Goal: Task Accomplishment & Management: Use online tool/utility

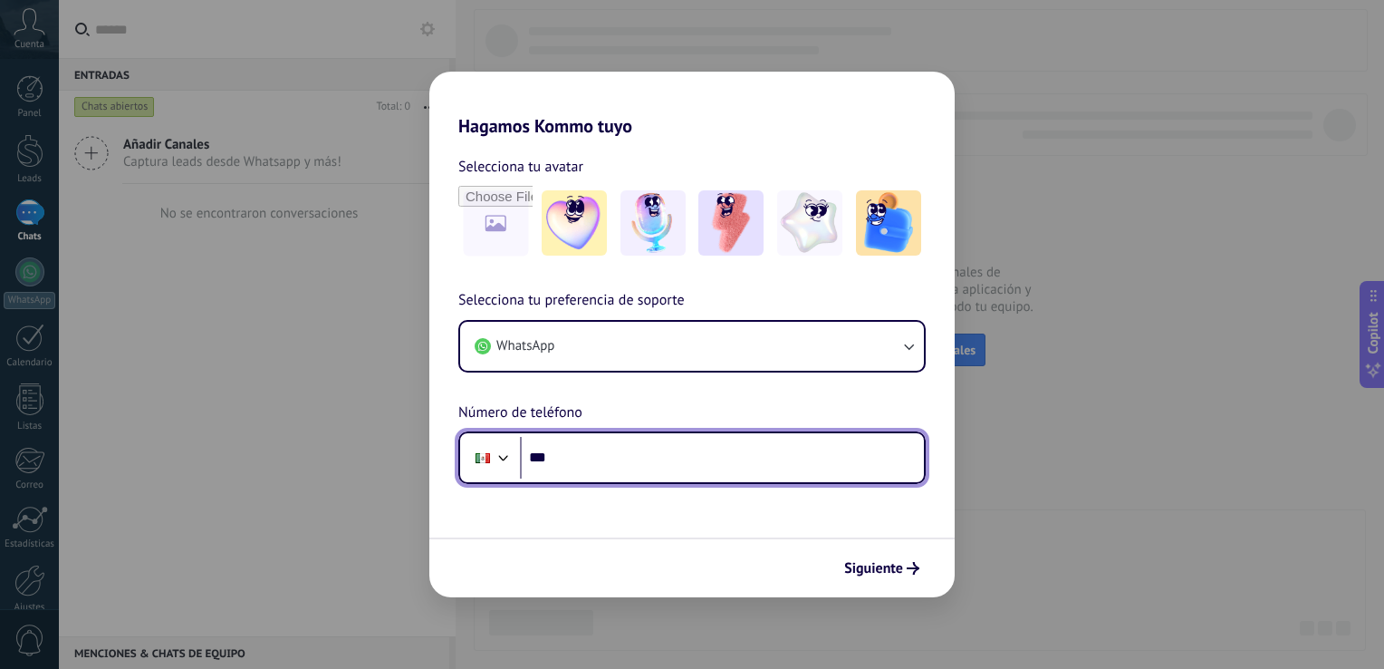
click at [623, 457] on input "***" at bounding box center [722, 458] width 404 height 42
type input "**********"
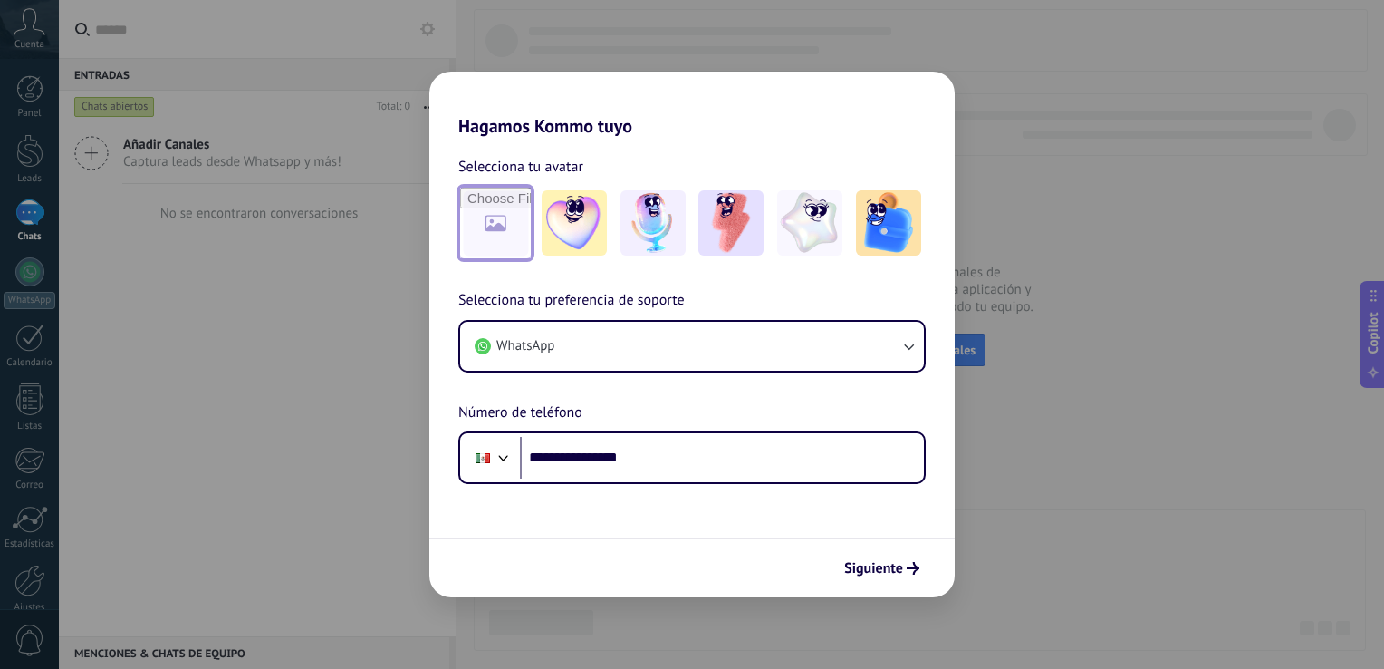
click at [509, 238] on input "file" at bounding box center [495, 223] width 71 height 71
click at [881, 234] on img at bounding box center [888, 222] width 65 height 65
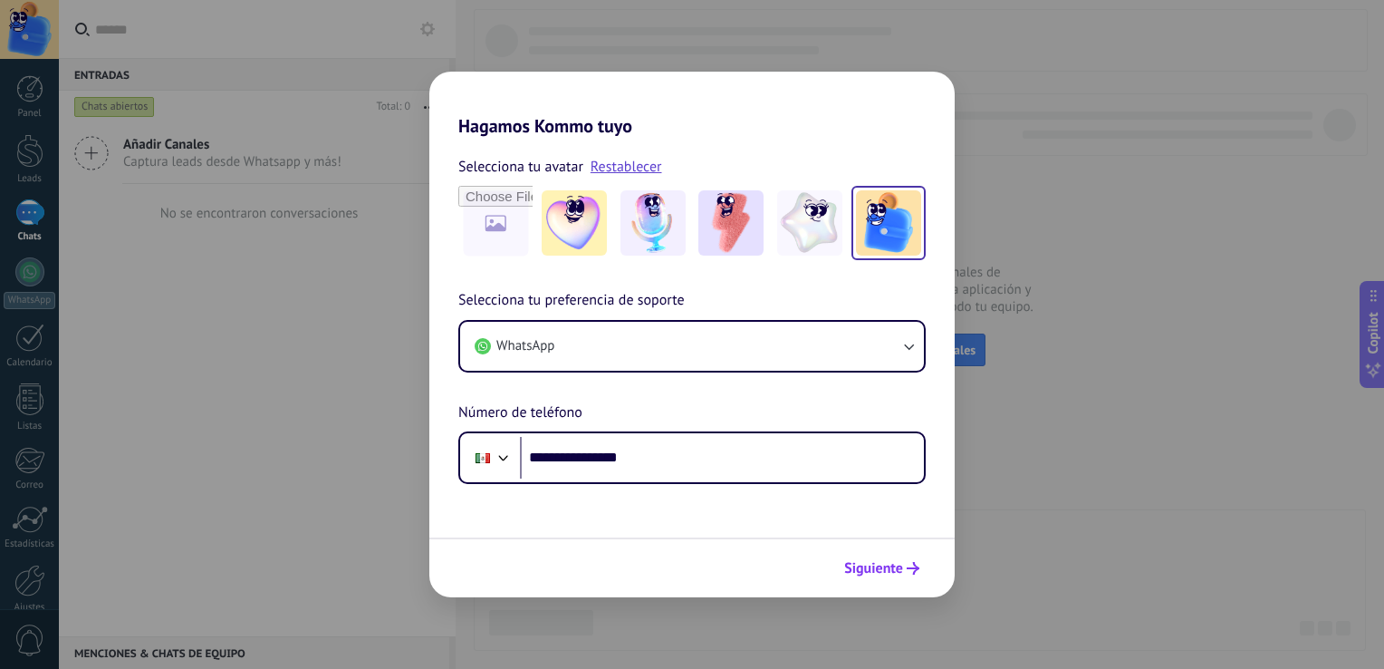
click at [875, 563] on span "Siguiente" at bounding box center [873, 568] width 59 height 13
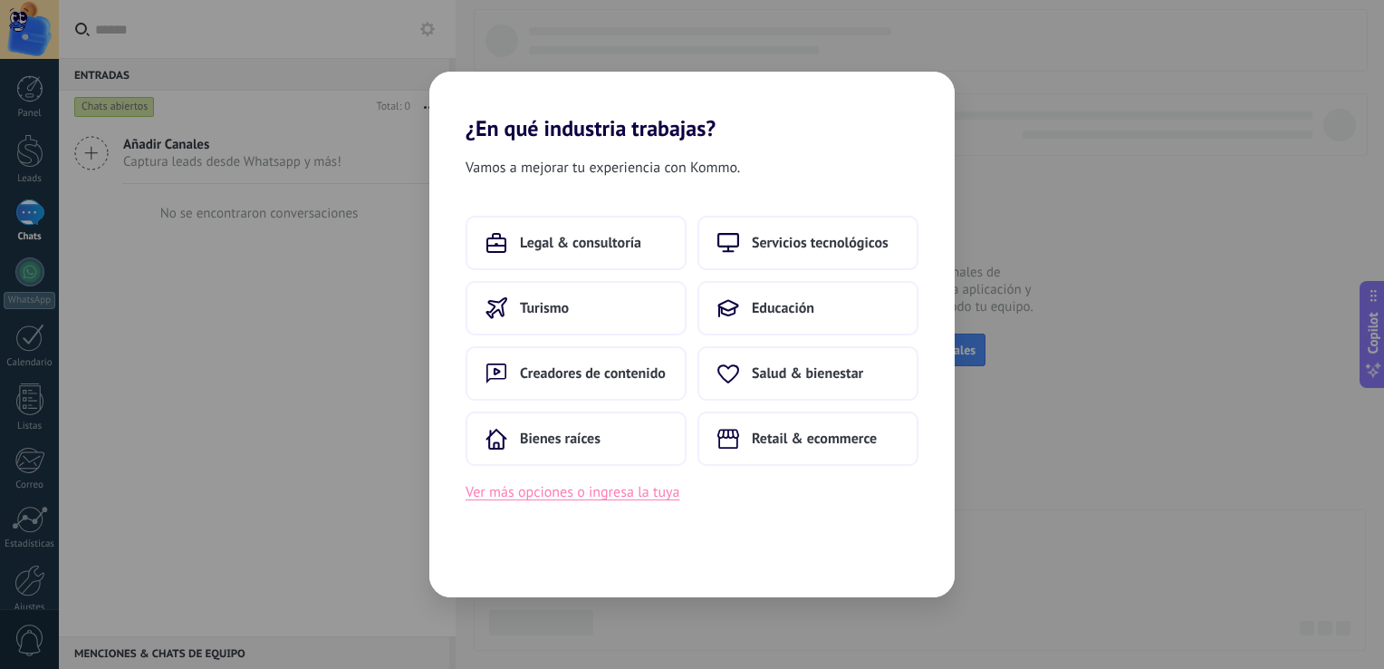
click at [660, 497] on button "Ver más opciones o ingresa la tuya" at bounding box center [573, 492] width 214 height 24
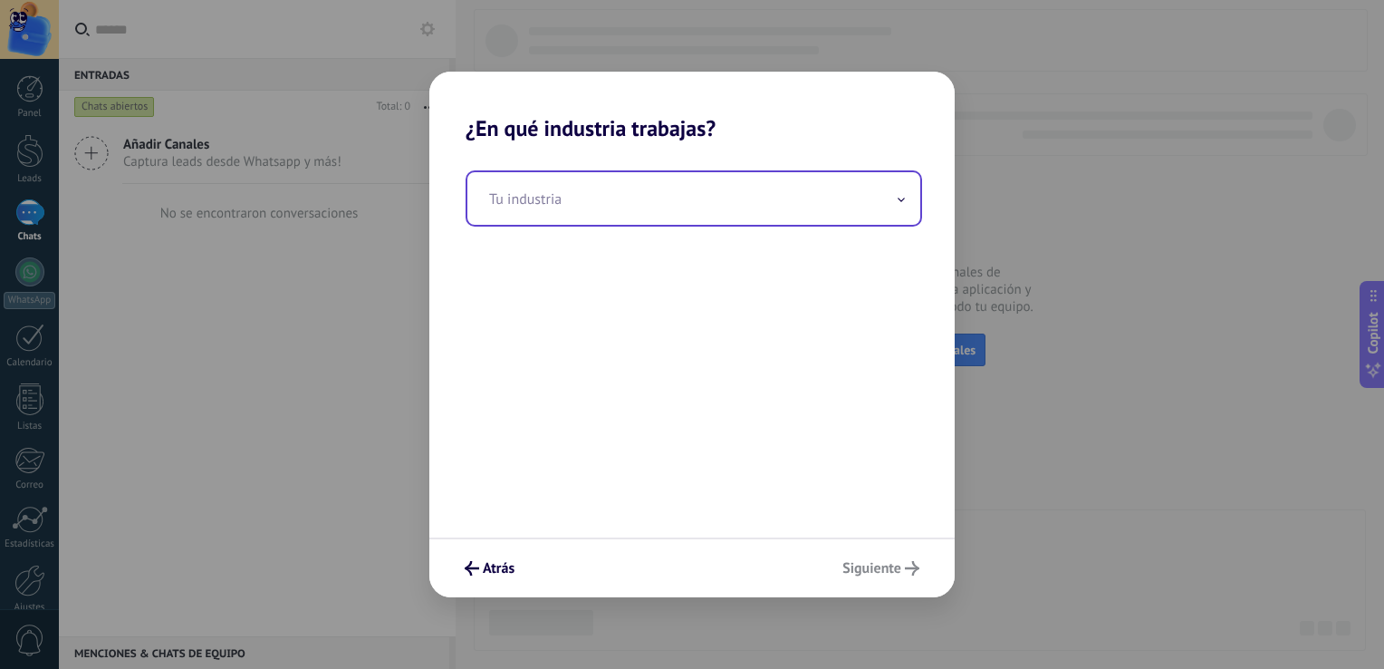
click at [594, 211] on input "text" at bounding box center [693, 198] width 453 height 53
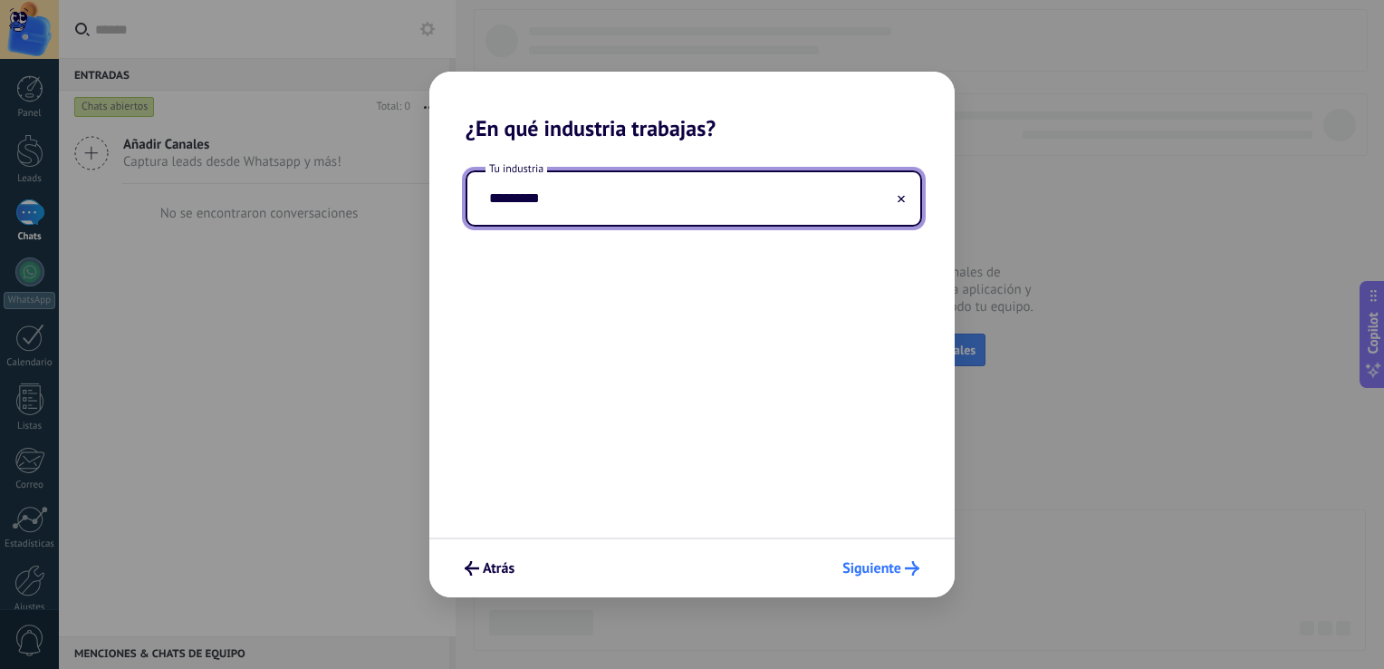
type input "*********"
click at [880, 570] on span "Siguiente" at bounding box center [871, 568] width 59 height 13
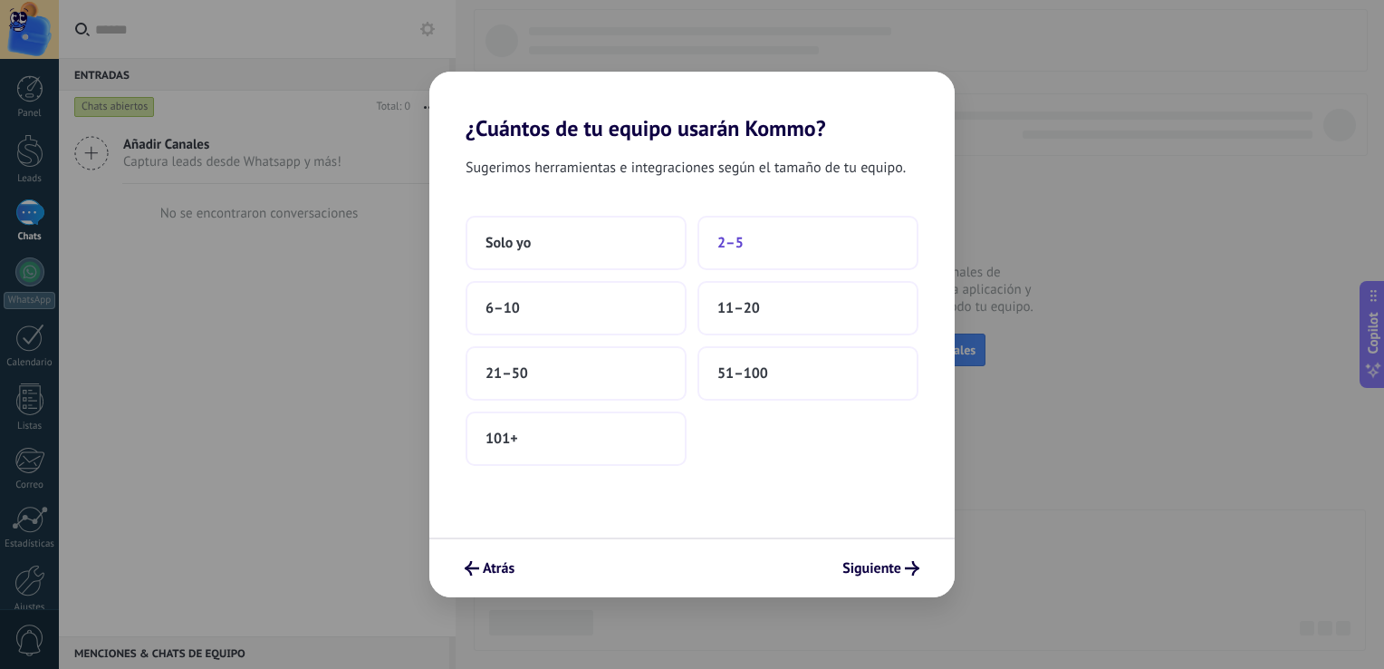
click at [732, 235] on span "2–5" at bounding box center [730, 243] width 26 height 18
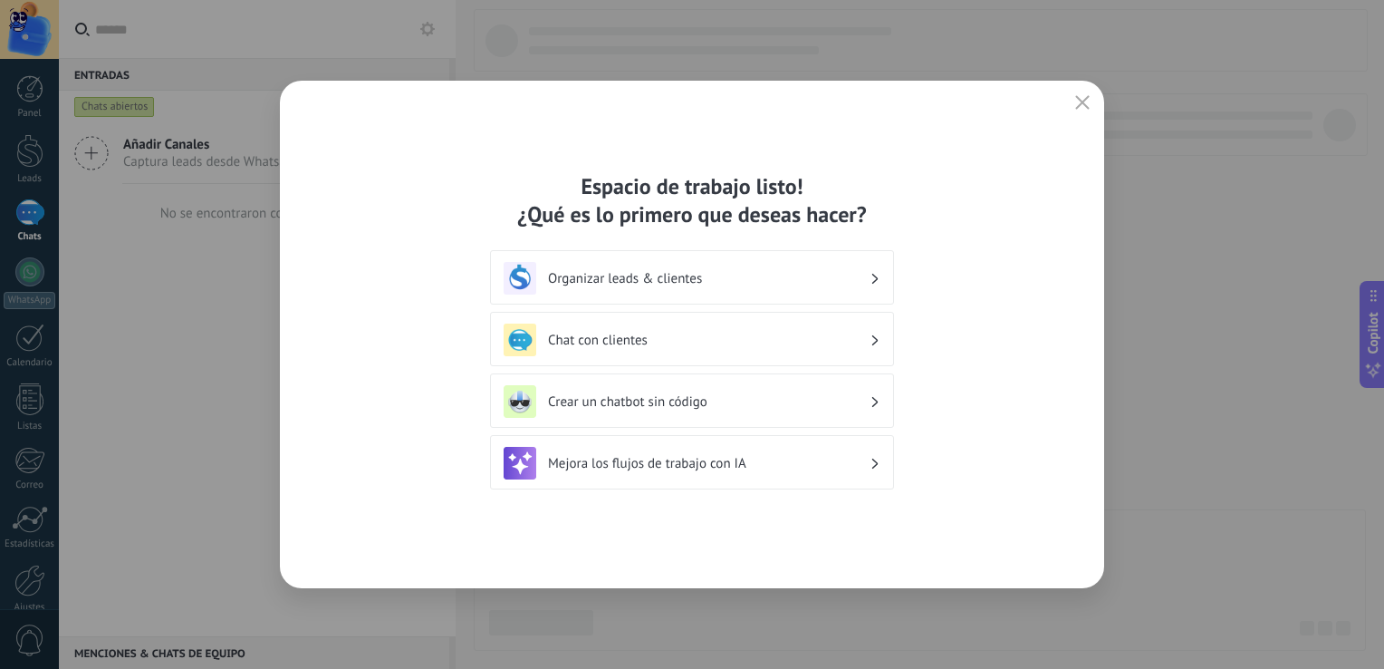
click at [866, 277] on h3 "Organizar leads & clientes" at bounding box center [709, 278] width 322 height 17
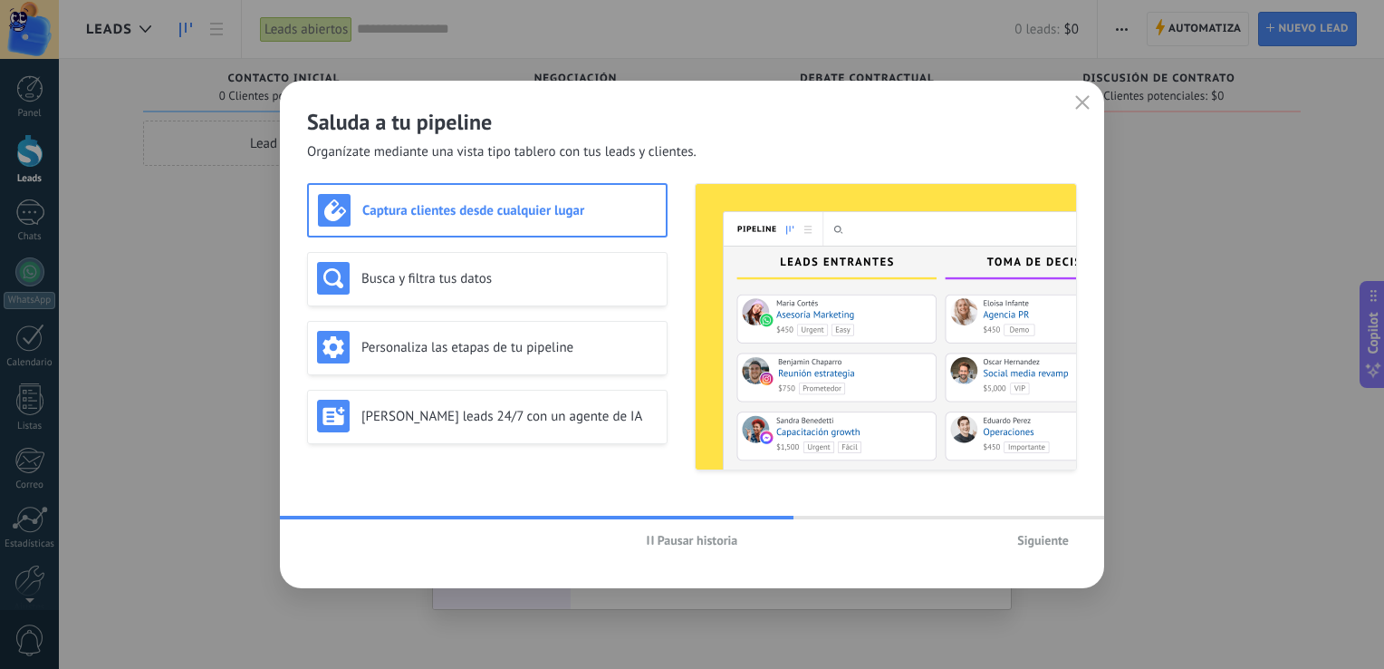
click at [531, 214] on h3 "Captura clientes desde cualquier lugar" at bounding box center [509, 210] width 294 height 17
click at [1038, 543] on span "Siguiente" at bounding box center [1043, 540] width 52 height 13
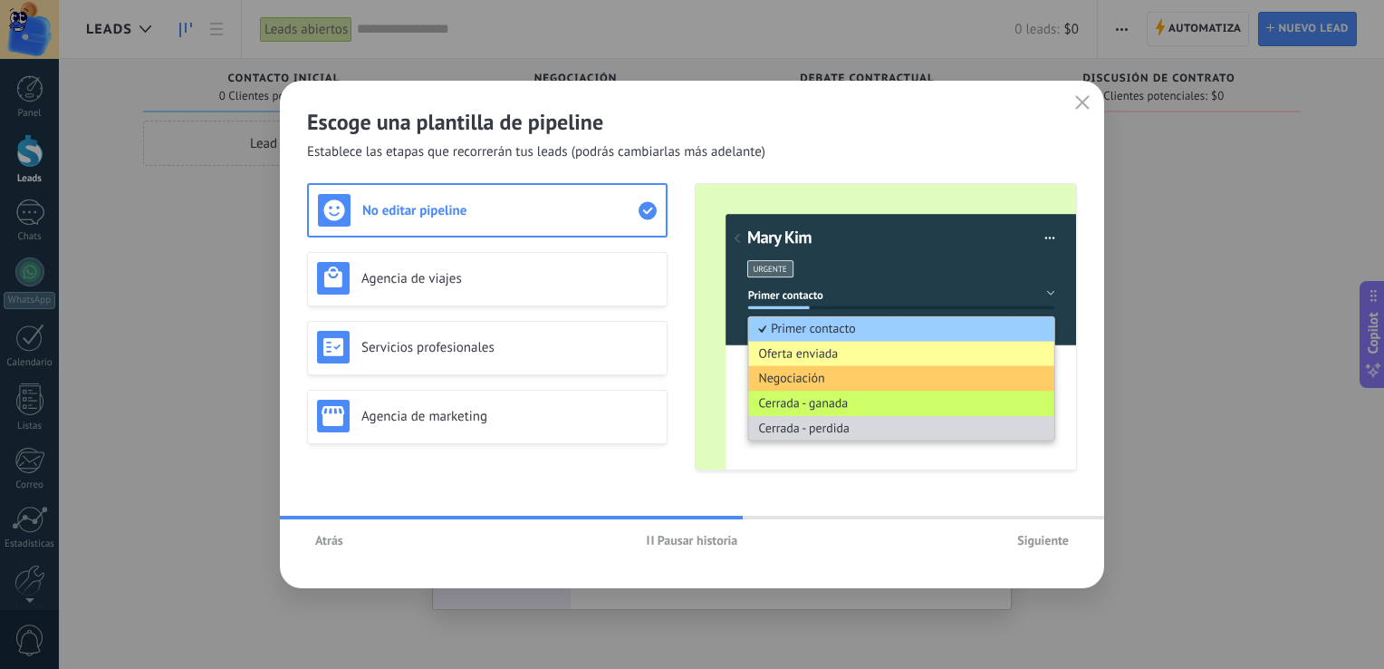
click at [628, 212] on h3 "No editar pipeline" at bounding box center [500, 210] width 276 height 17
click at [615, 286] on h3 "Agencia de viajes" at bounding box center [509, 278] width 296 height 17
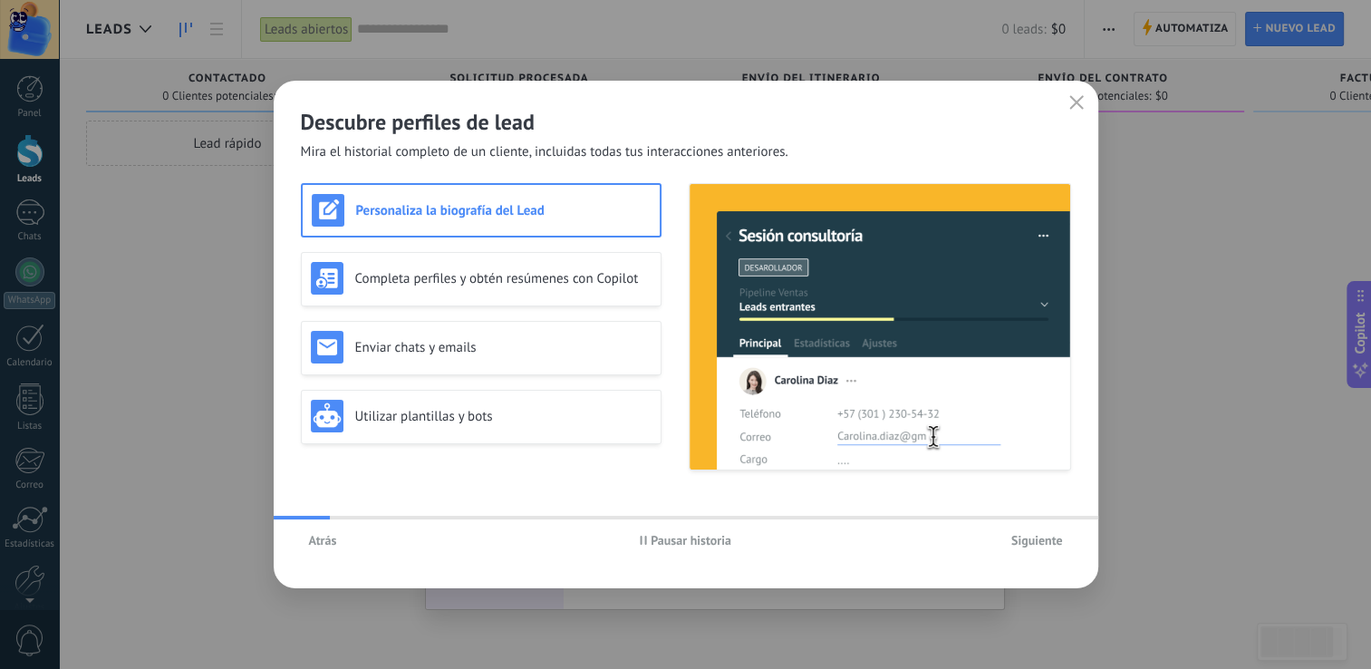
click at [564, 223] on div "Personaliza la biografía del Lead" at bounding box center [481, 210] width 339 height 33
click at [497, 212] on h3 "Personaliza la biografía del Lead" at bounding box center [503, 210] width 294 height 17
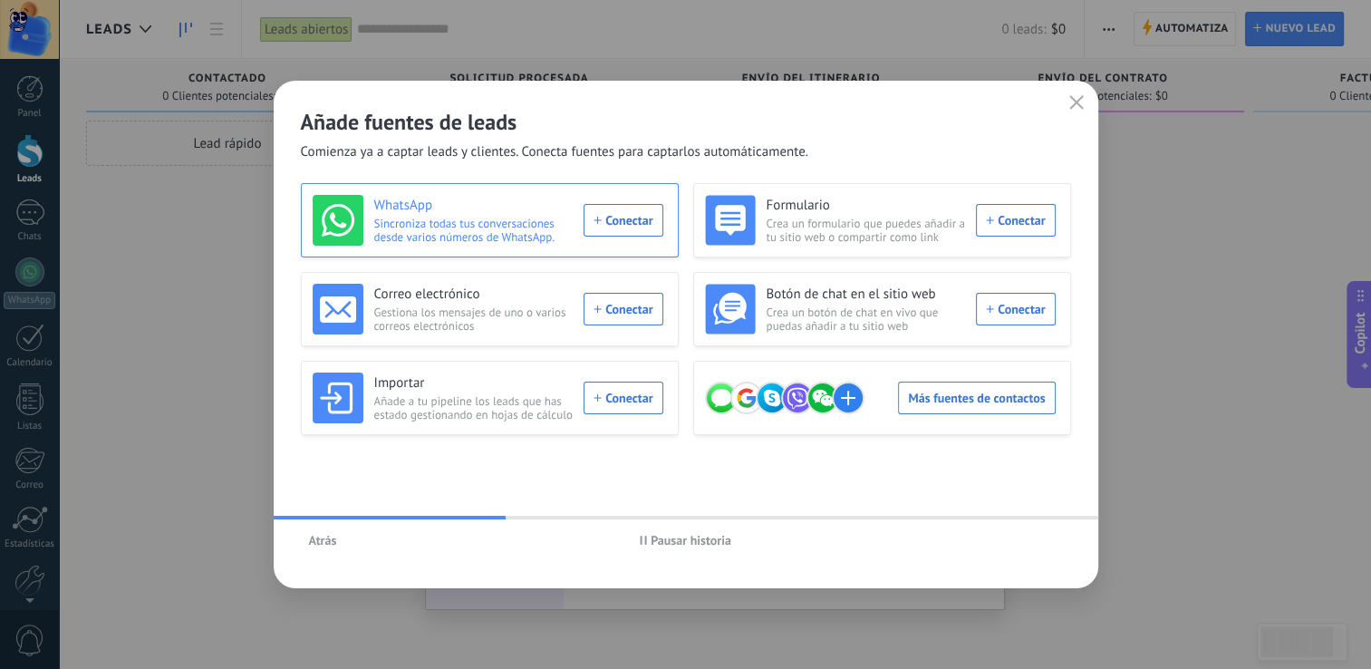
click at [505, 232] on span "Sincroniza todas tus conversaciones desde varios números de WhatsApp." at bounding box center [473, 229] width 199 height 27
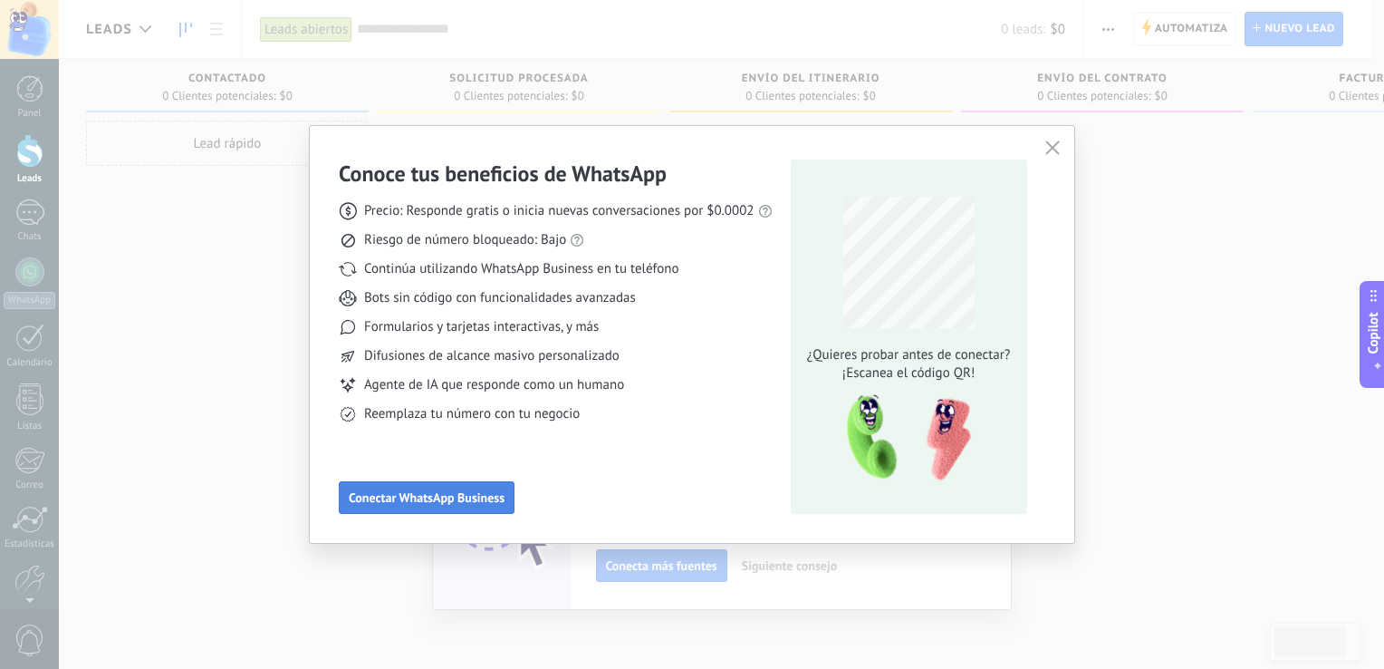
click at [467, 500] on span "Conectar WhatsApp Business" at bounding box center [427, 497] width 156 height 13
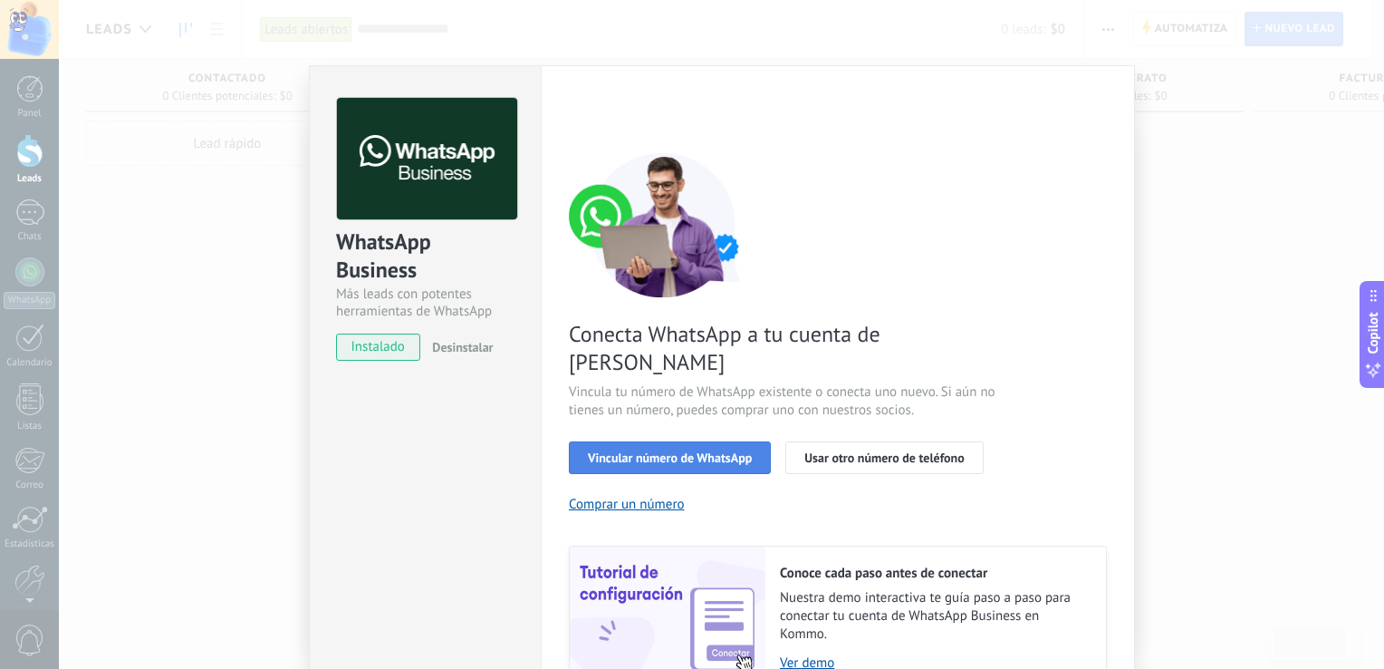
click at [716, 451] on span "Vincular número de WhatsApp" at bounding box center [670, 457] width 164 height 13
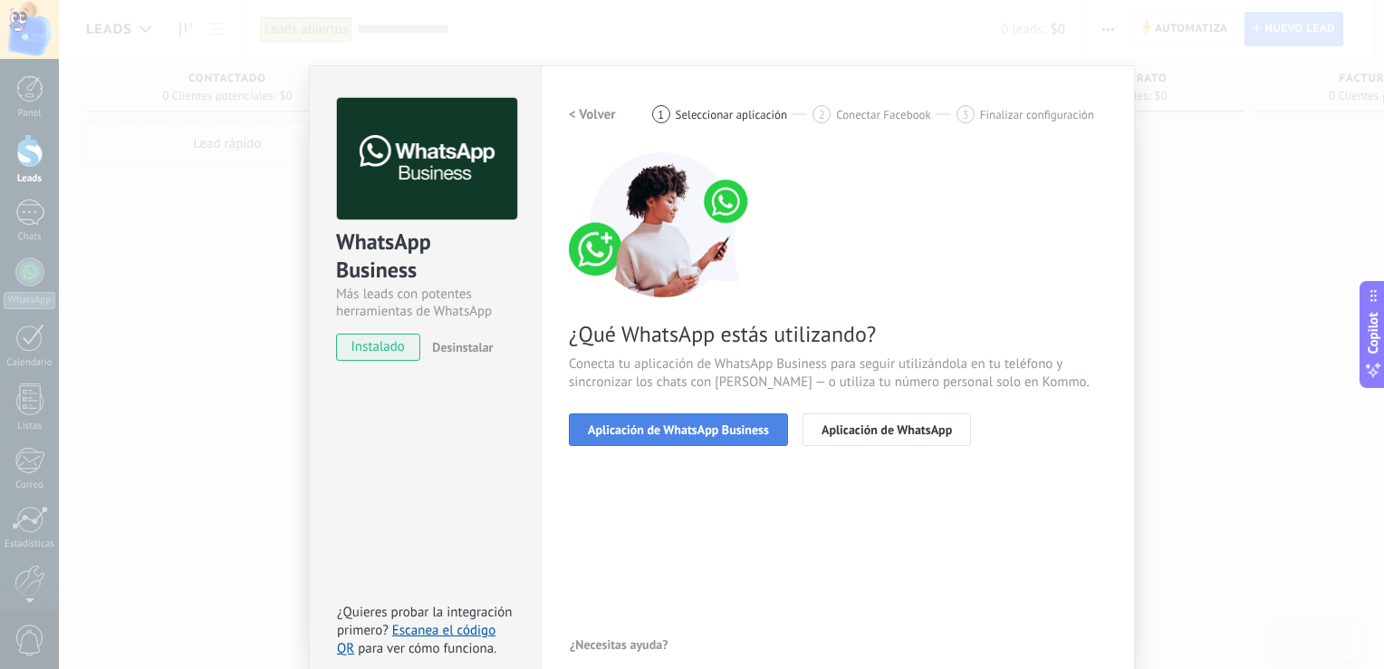
click at [707, 426] on span "Aplicación de WhatsApp Business" at bounding box center [678, 429] width 181 height 13
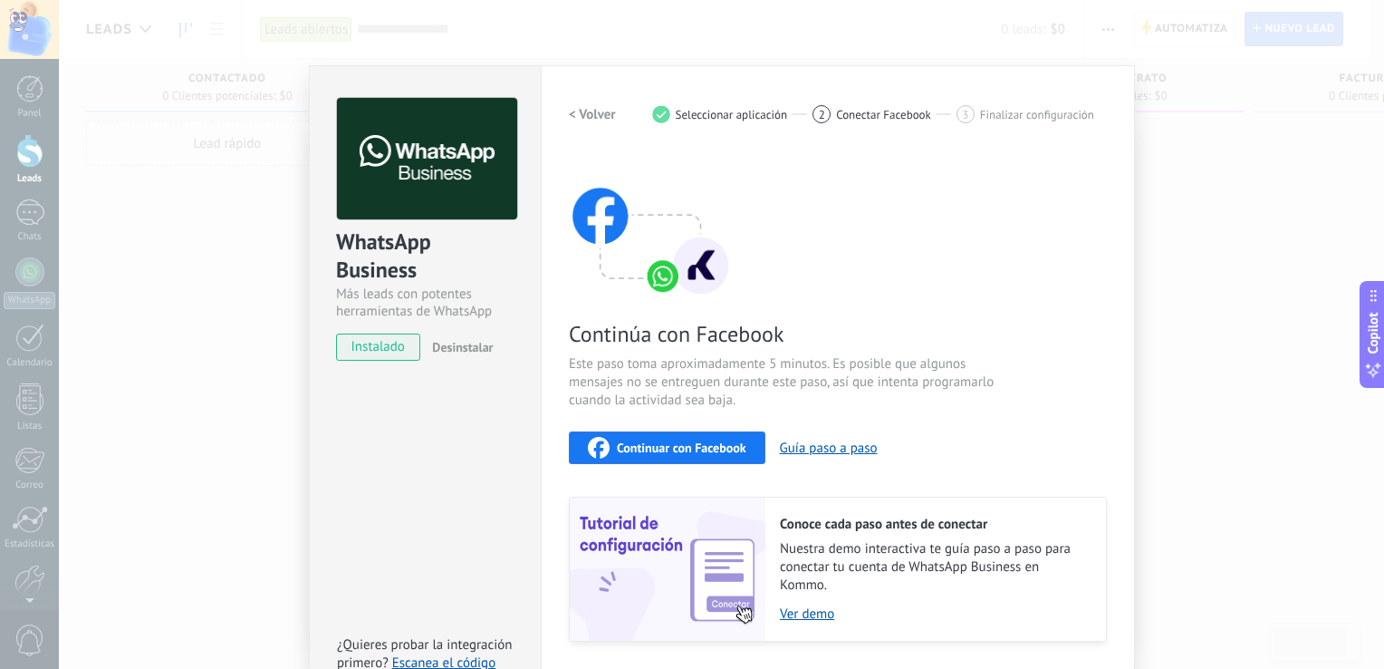
click at [688, 447] on span "Continuar con Facebook" at bounding box center [682, 447] width 130 height 13
click at [376, 342] on span "instalado" at bounding box center [378, 346] width 82 height 27
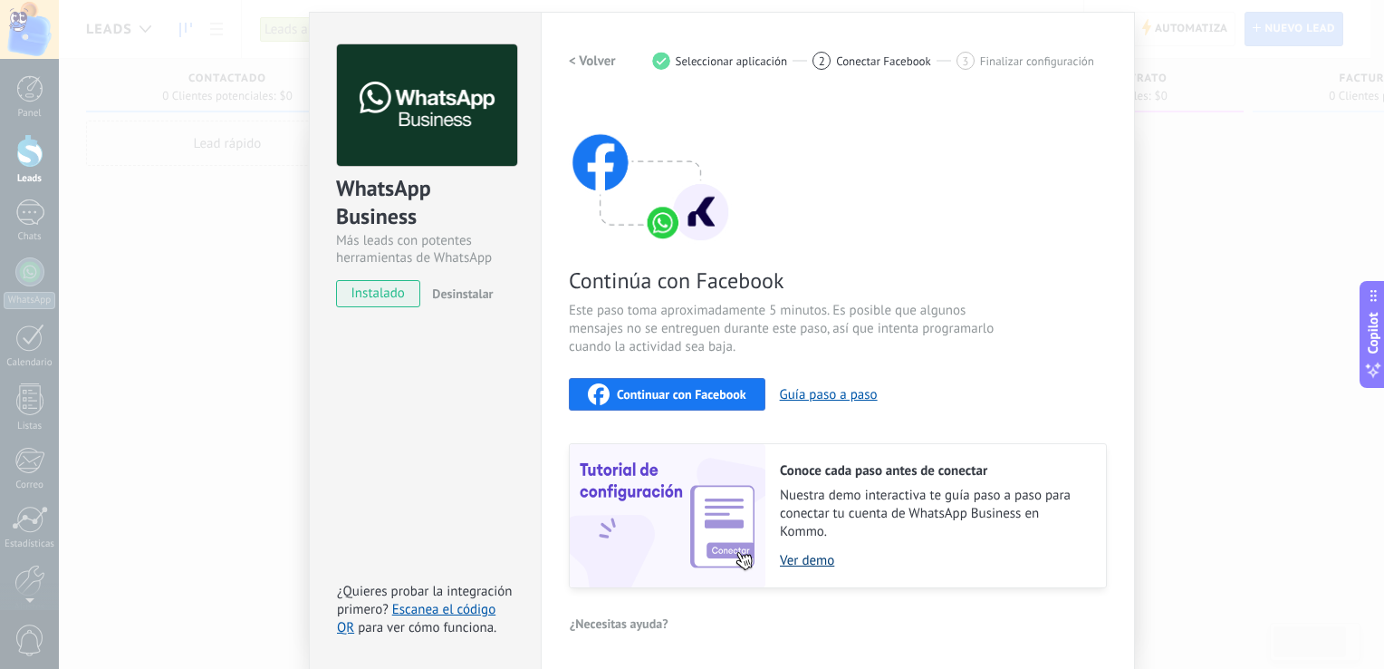
click at [807, 563] on link "Ver demo" at bounding box center [934, 560] width 308 height 17
click at [699, 399] on span "Continuar con Facebook" at bounding box center [682, 394] width 130 height 13
click at [433, 333] on div "WhatsApp Business Más leads con potentes herramientas de WhatsApp instalado Des…" at bounding box center [425, 341] width 232 height 658
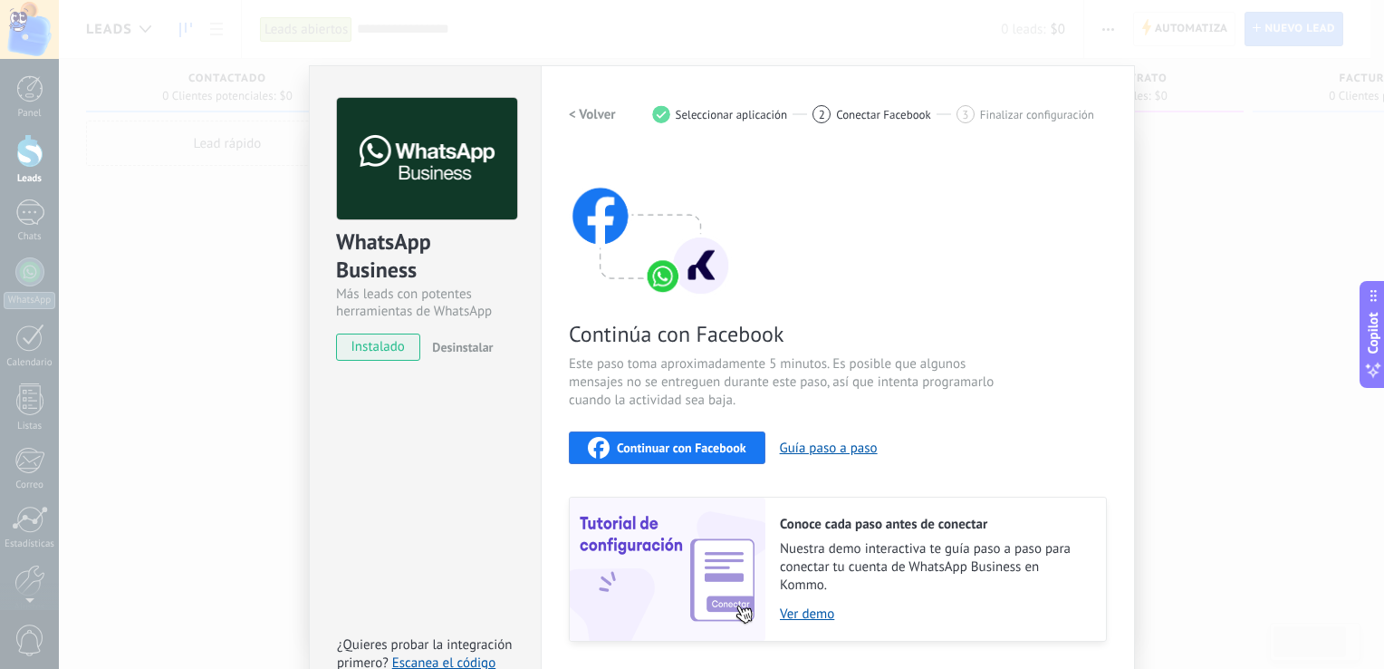
click at [1227, 165] on div "WhatsApp Business Más leads con potentes herramientas de WhatsApp instalado Des…" at bounding box center [721, 334] width 1325 height 669
